Goal: Use online tool/utility: Use online tool/utility

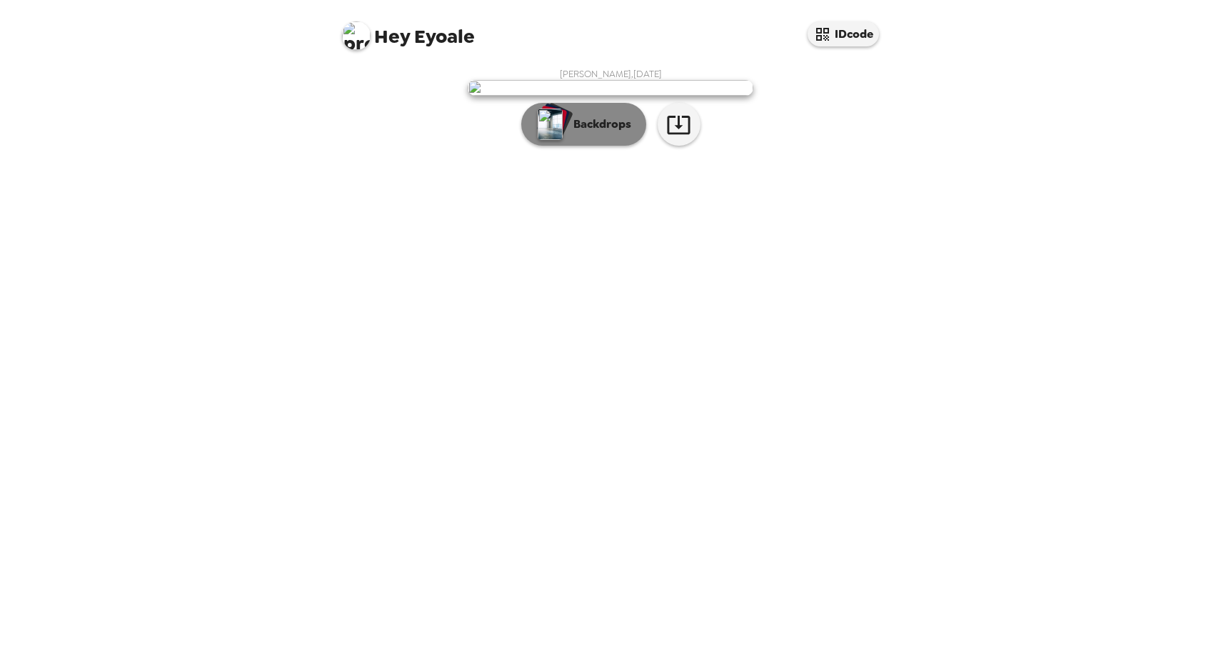
click at [625, 146] on button "Backdrops" at bounding box center [583, 124] width 125 height 43
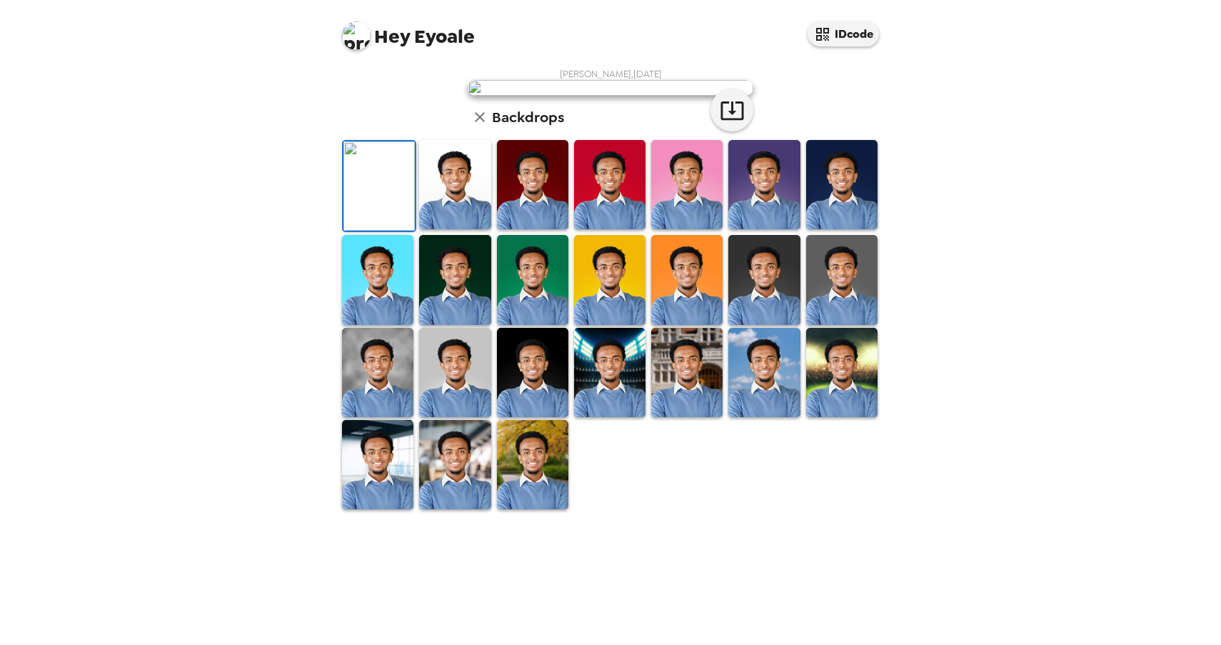
scroll to position [101, 0]
click at [510, 229] on img at bounding box center [532, 184] width 71 height 89
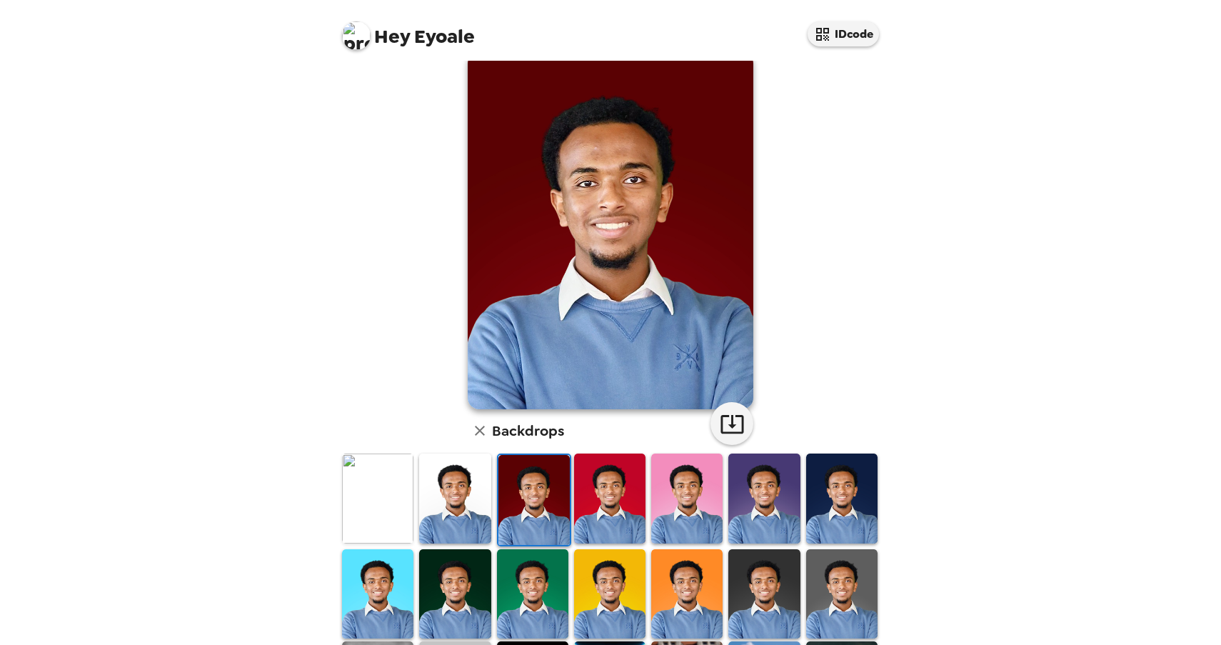
scroll to position [29, 0]
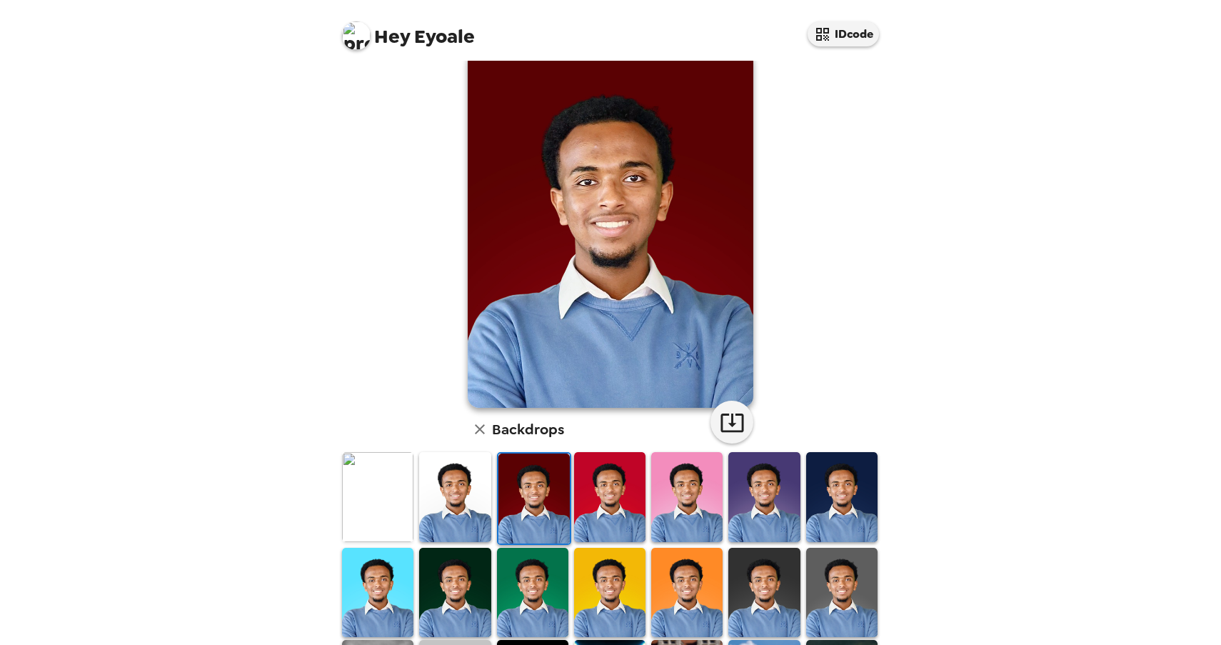
click at [820, 501] on img at bounding box center [841, 496] width 71 height 89
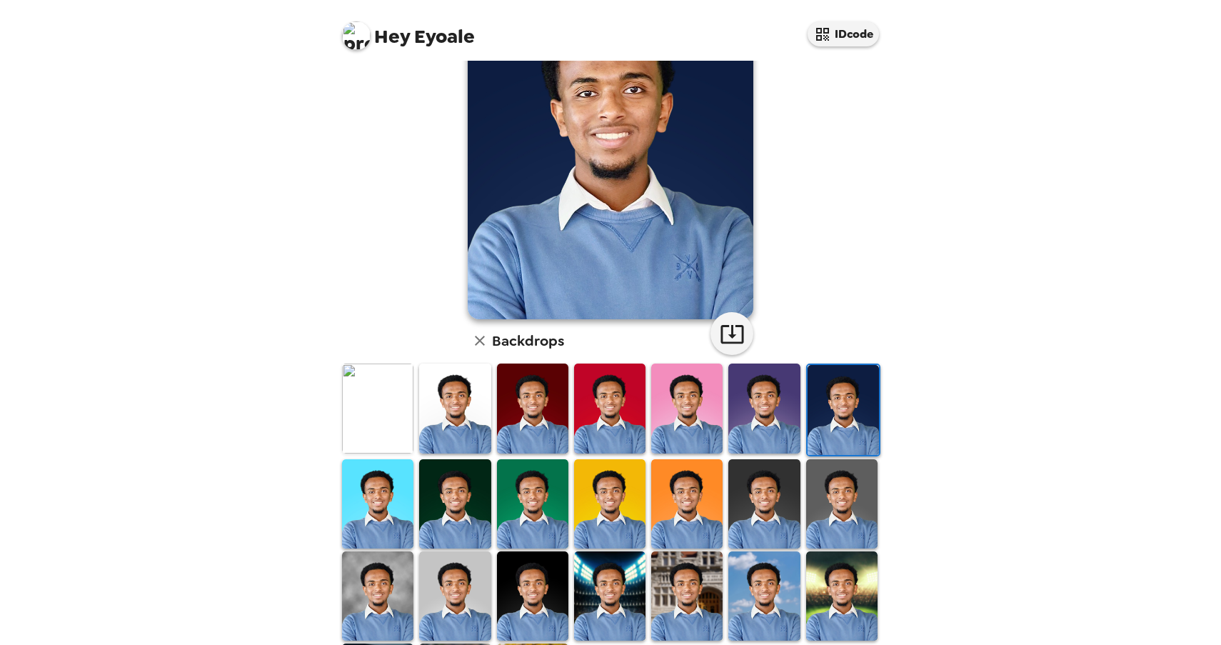
scroll to position [139, 0]
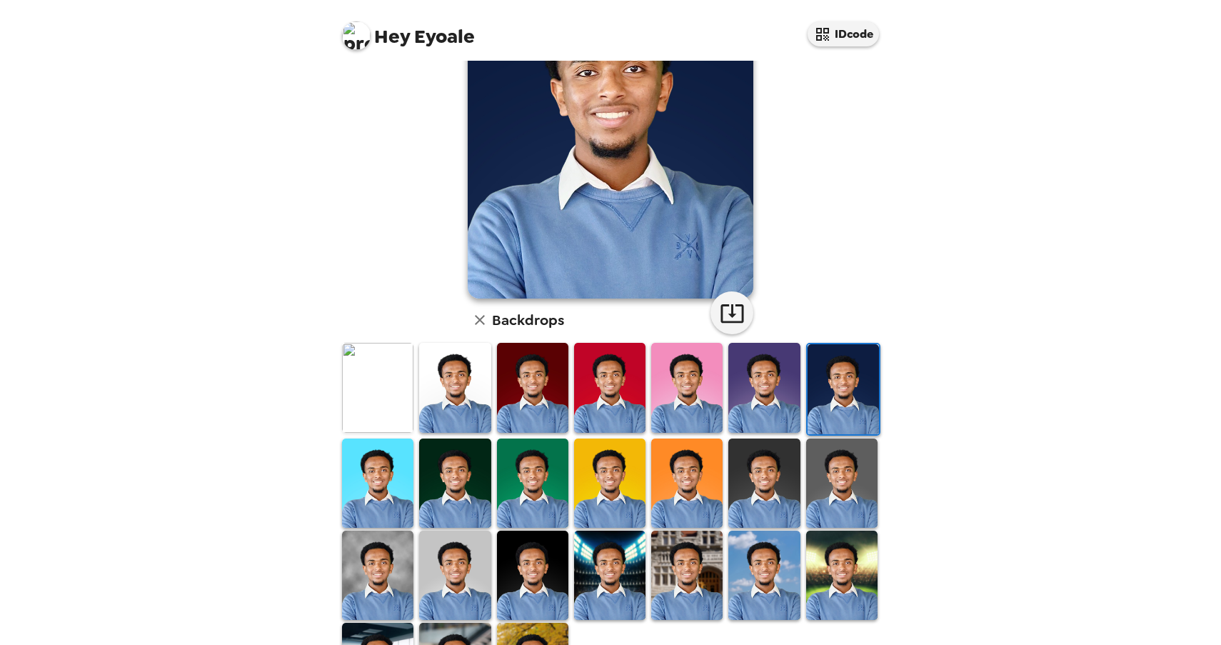
click at [761, 583] on img at bounding box center [763, 575] width 71 height 89
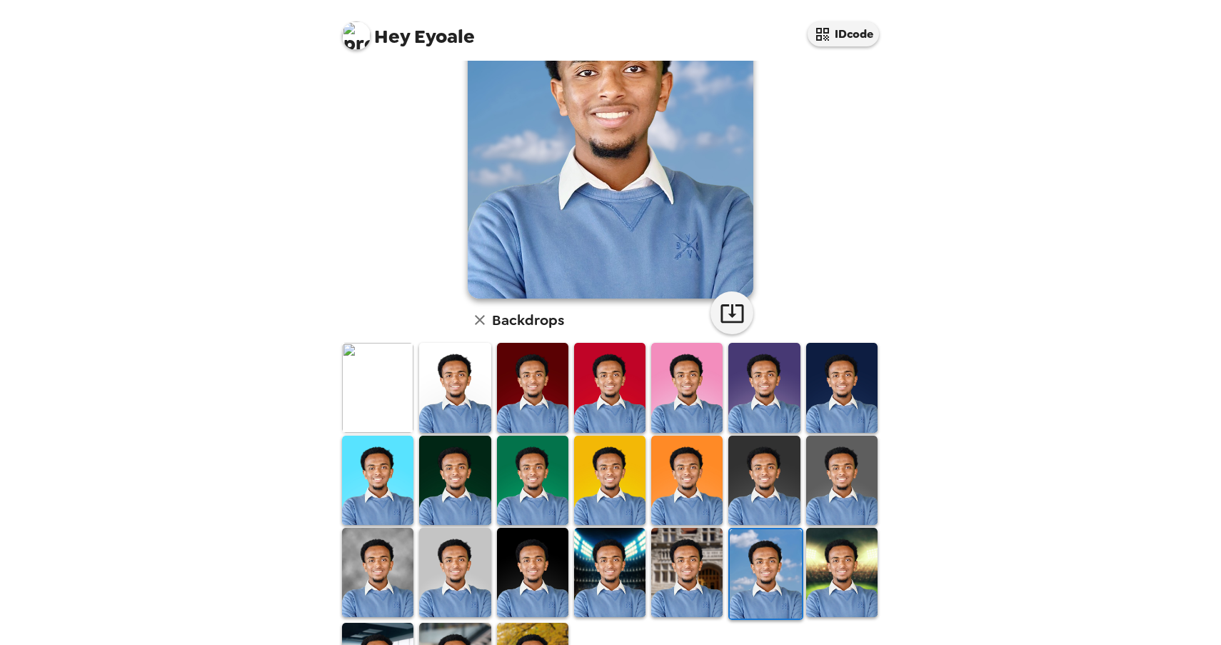
click at [452, 497] on img at bounding box center [454, 480] width 71 height 89
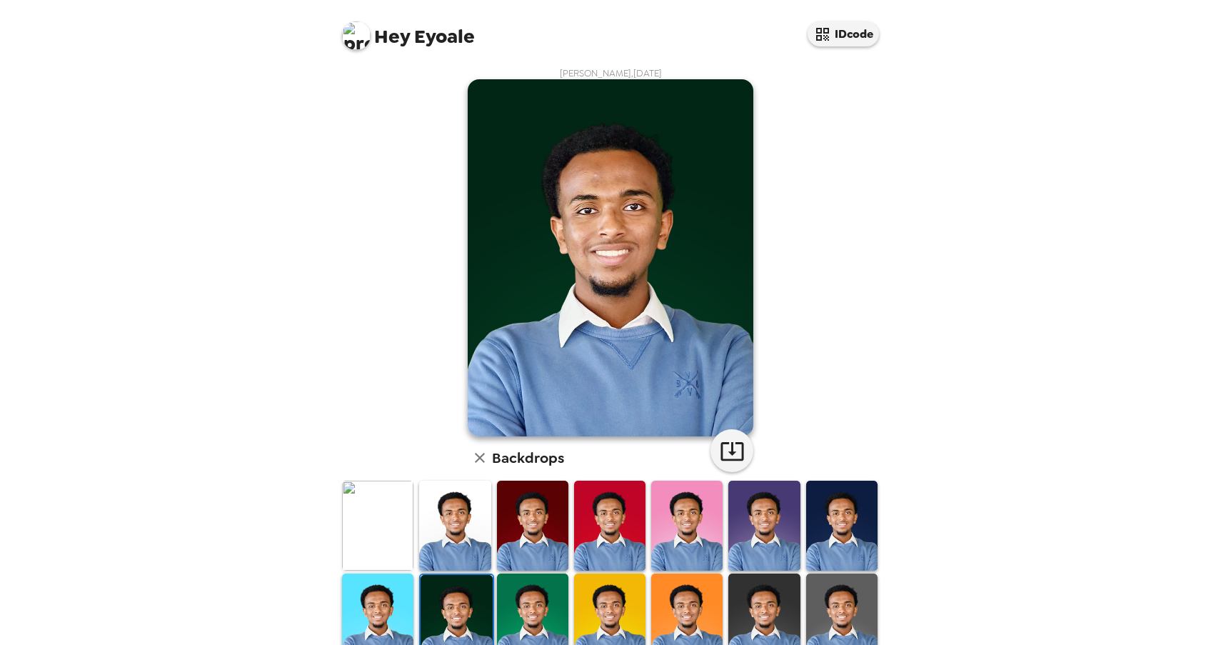
scroll to position [230, 0]
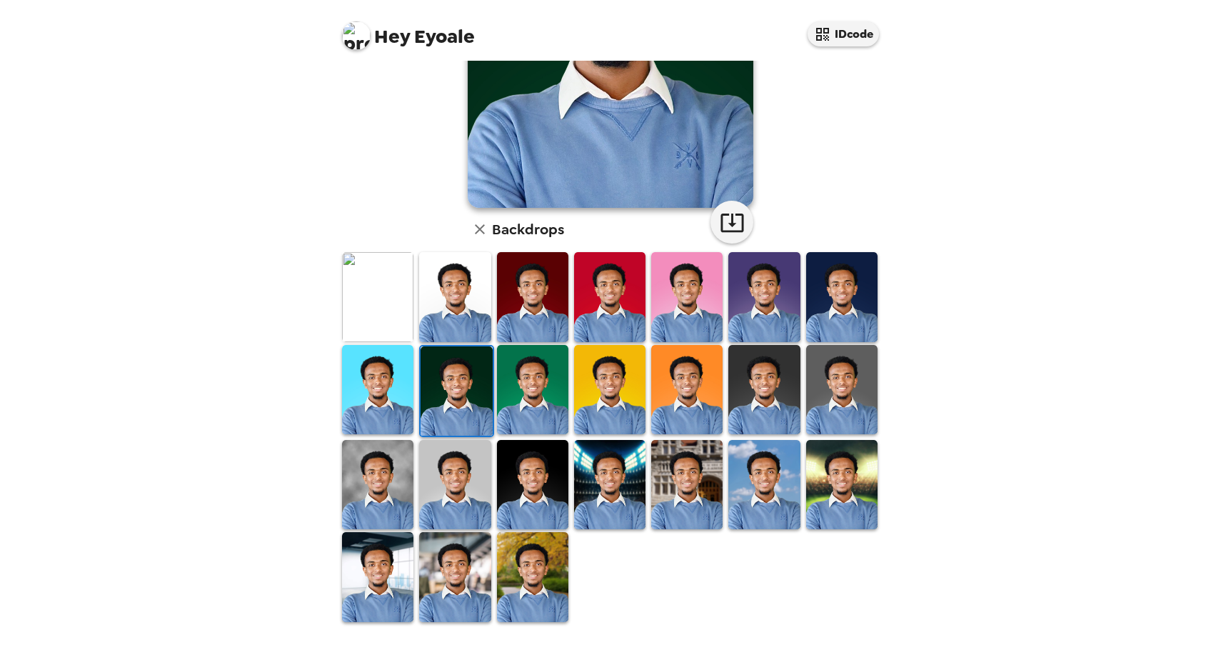
click at [509, 580] on img at bounding box center [532, 576] width 71 height 89
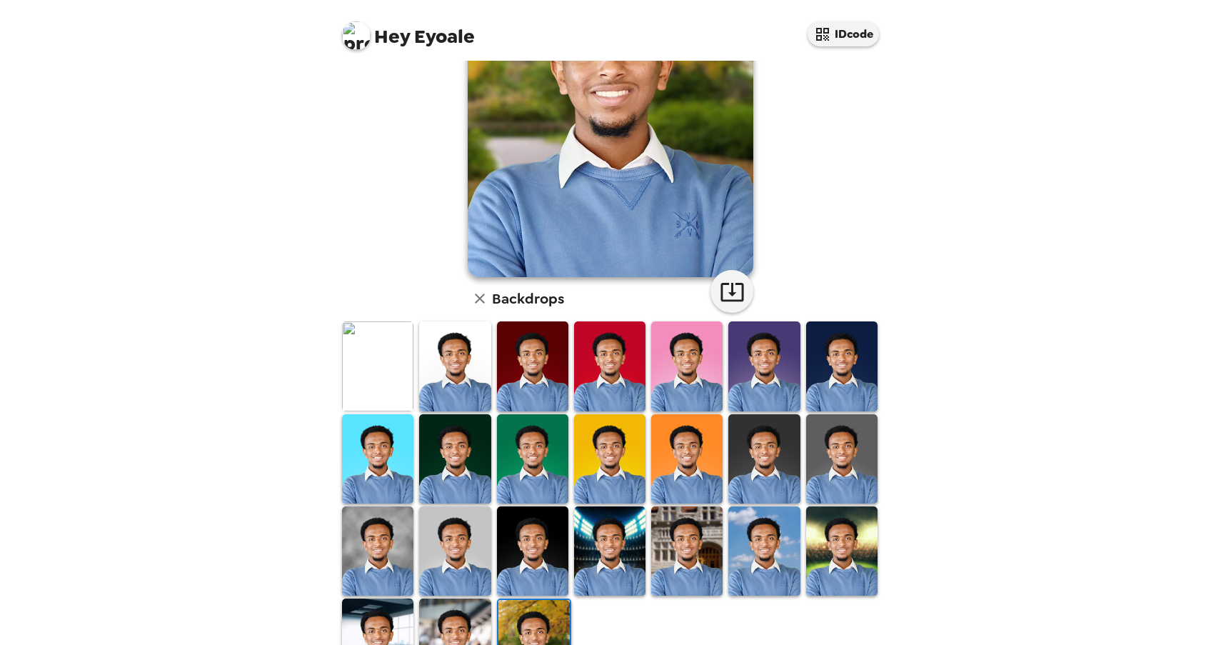
scroll to position [159, 0]
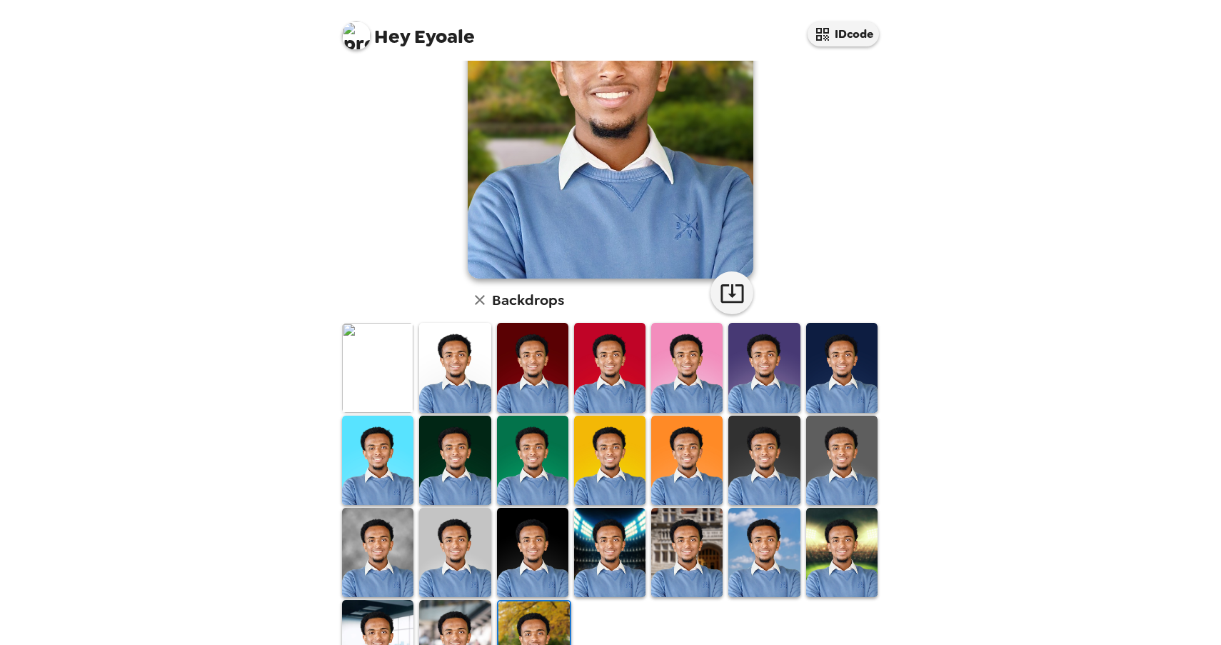
click at [853, 503] on img at bounding box center [841, 460] width 71 height 89
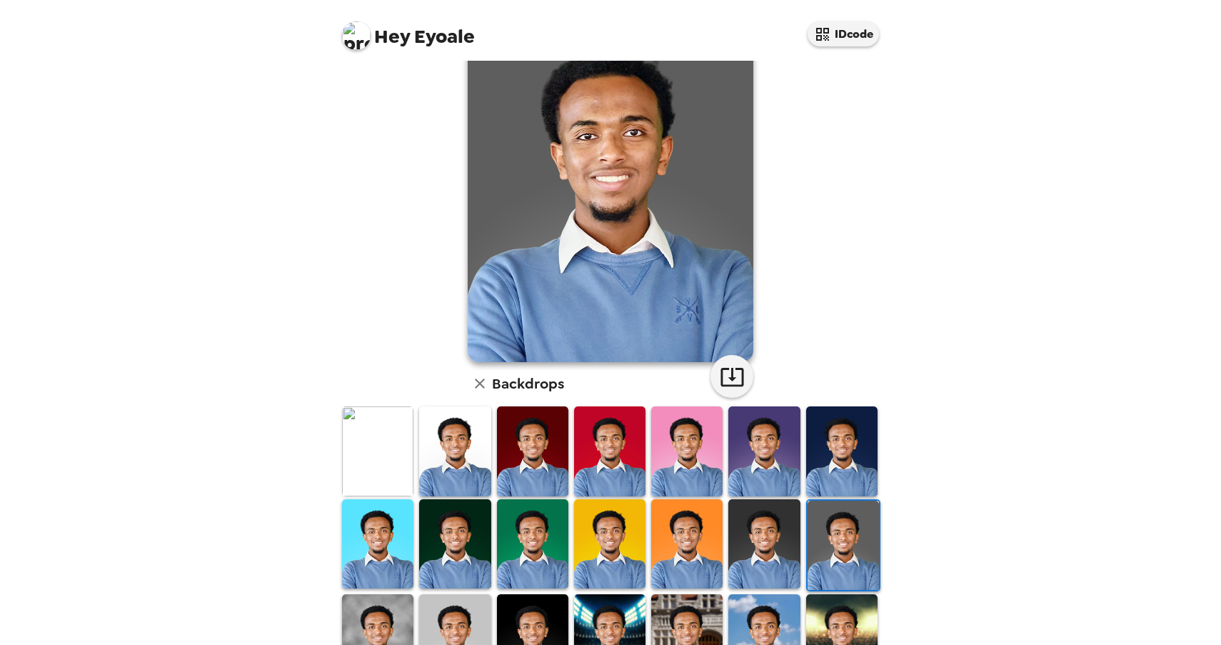
scroll to position [230, 0]
